Goal: Book appointment/travel/reservation

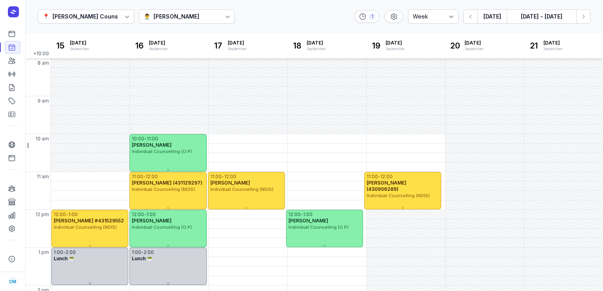
select select "week"
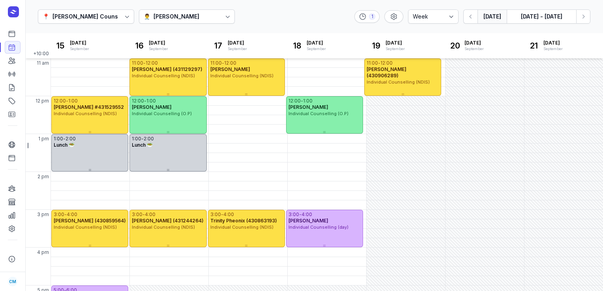
click at [505, 15] on button "[DATE]" at bounding box center [491, 16] width 29 height 14
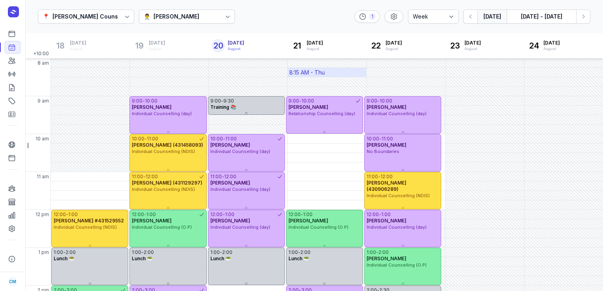
click at [327, 73] on div "8:15 AM - Thu" at bounding box center [327, 72] width 79 height 9
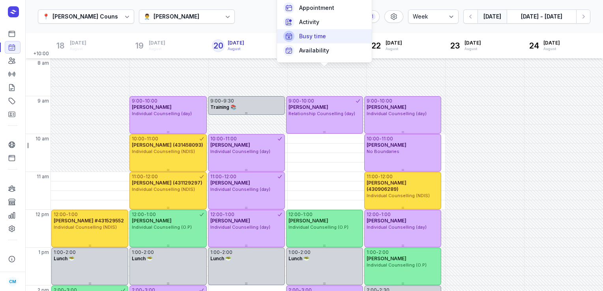
click at [318, 36] on span "Busy time" at bounding box center [312, 36] width 27 height 8
select select
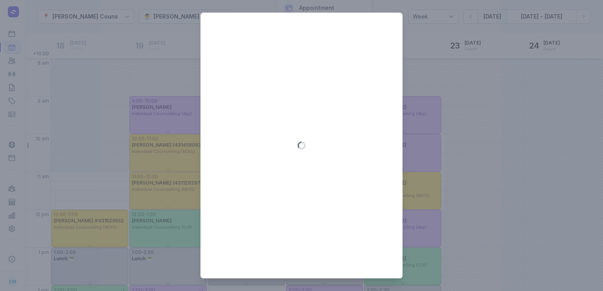
type input "[DATE]"
select select "8:15"
select select "9:15"
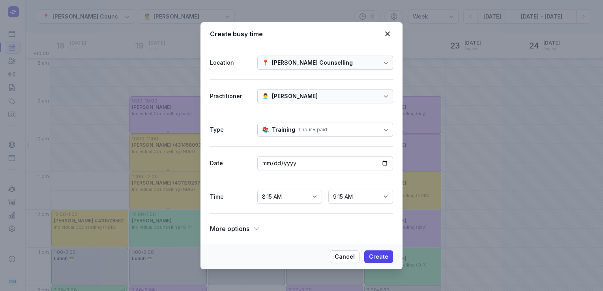
click at [248, 227] on span "More options" at bounding box center [229, 228] width 39 height 11
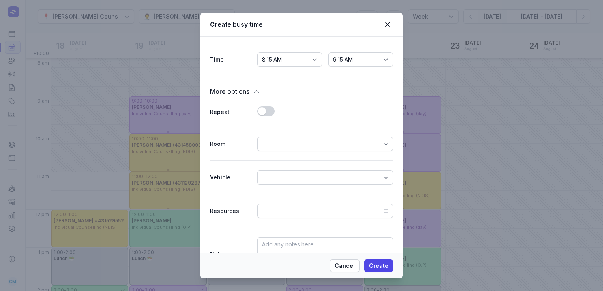
scroll to position [149, 0]
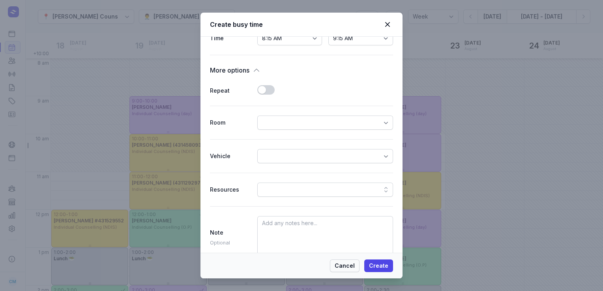
click at [346, 265] on span "Cancel" at bounding box center [345, 265] width 20 height 9
select select
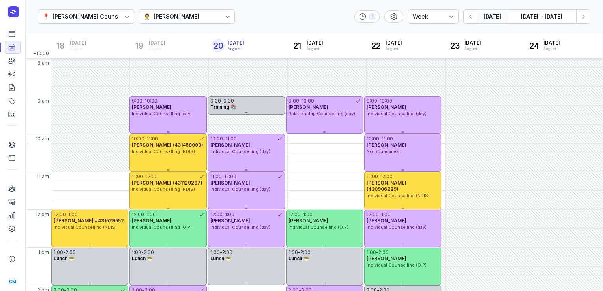
scroll to position [187, 0]
